Goal: Find specific page/section

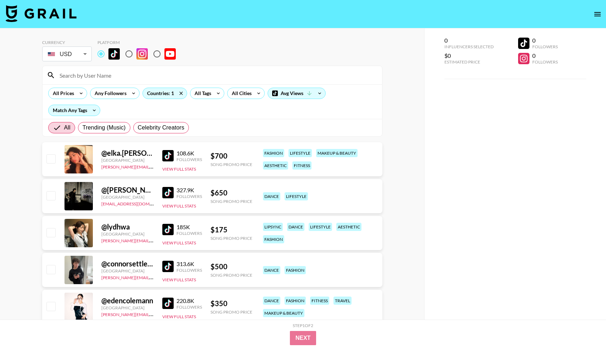
scroll to position [7, 0]
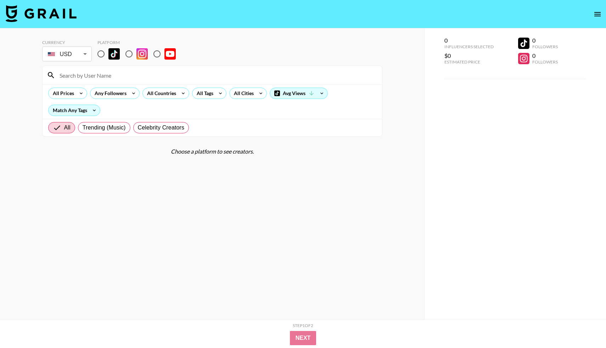
click at [99, 55] on input "radio" at bounding box center [101, 53] width 15 height 15
radio input "true"
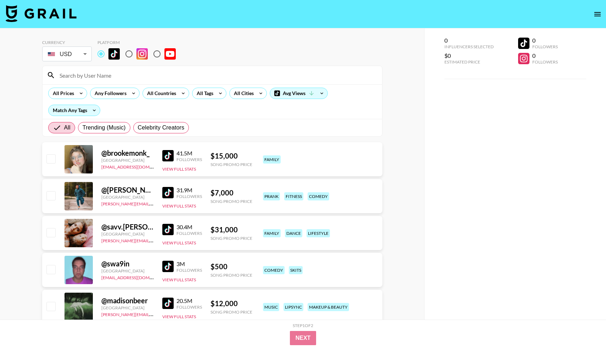
click at [102, 75] on input at bounding box center [216, 74] width 323 height 11
paste input "elka.[PERSON_NAME]"
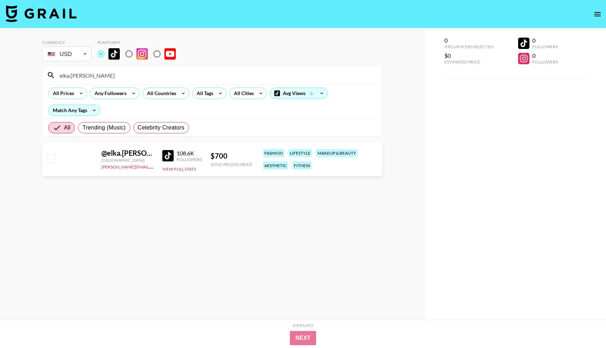
type input "elka.[PERSON_NAME]"
click at [67, 9] on img at bounding box center [41, 13] width 71 height 17
